Goal: Navigation & Orientation: Find specific page/section

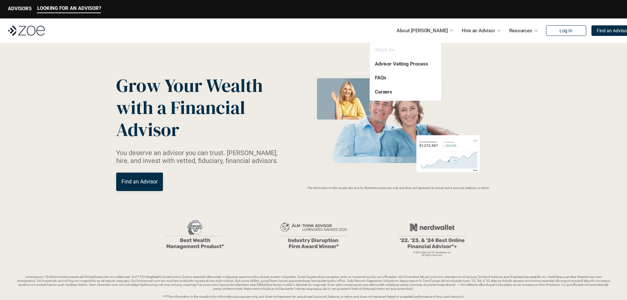
click at [386, 49] on link "About Us" at bounding box center [385, 50] width 20 height 6
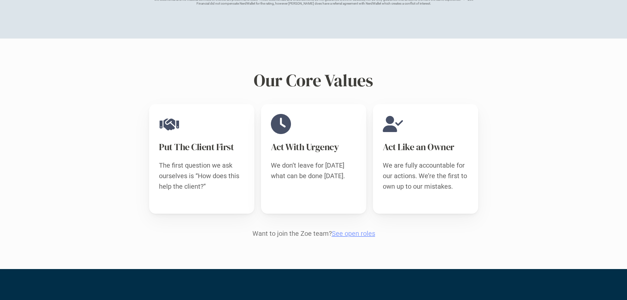
scroll to position [589, 0]
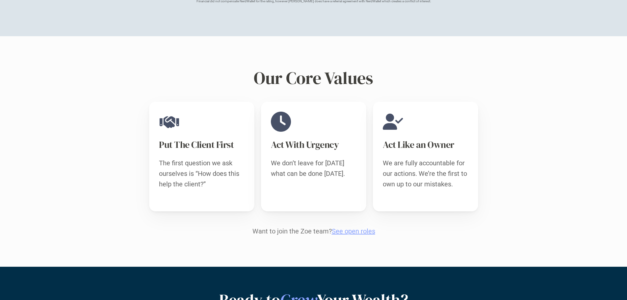
click at [341, 227] on link "See open roles" at bounding box center [352, 231] width 43 height 8
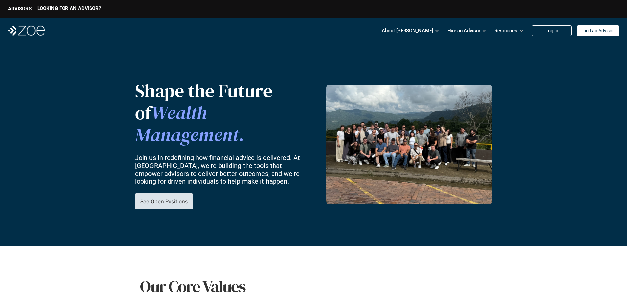
click at [156, 198] on p "See Open Positions" at bounding box center [163, 201] width 47 height 6
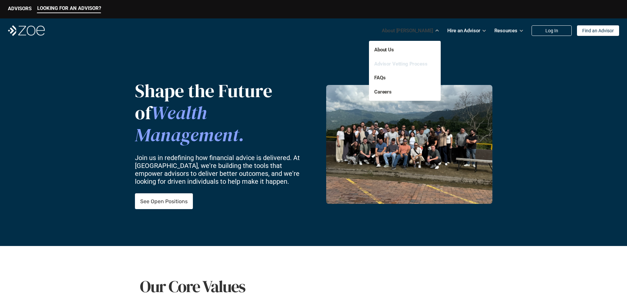
click at [393, 63] on link "Advisor Vetting Process" at bounding box center [400, 64] width 53 height 6
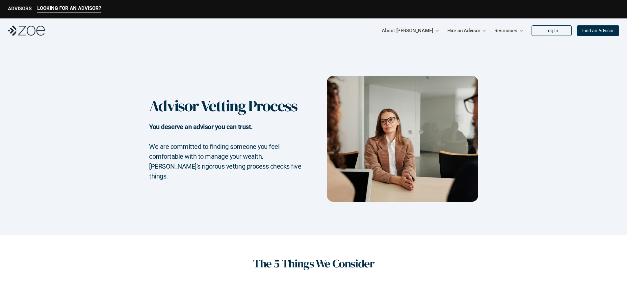
click at [21, 8] on p "ADVISORS" at bounding box center [20, 9] width 24 height 6
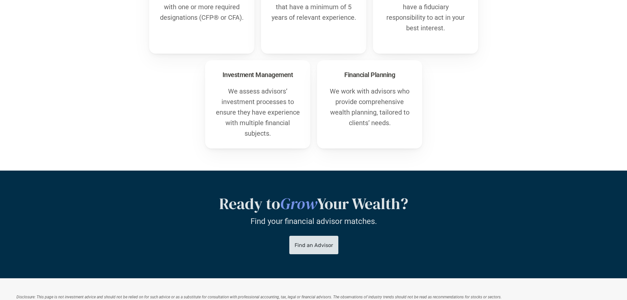
scroll to position [357, 0]
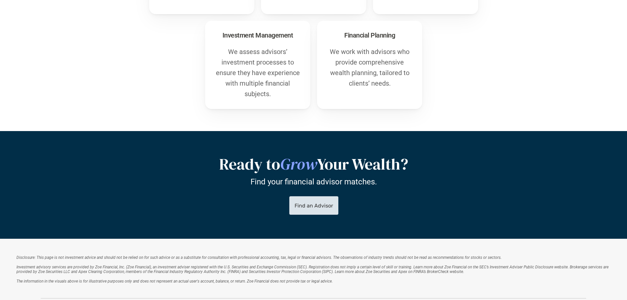
click at [305, 203] on p "Find an Advisor" at bounding box center [313, 205] width 38 height 6
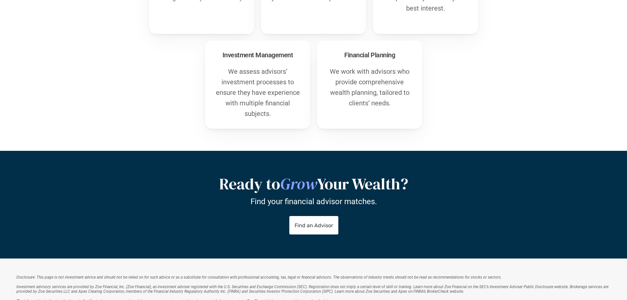
scroll to position [450, 0]
